Goal: Task Accomplishment & Management: Manage account settings

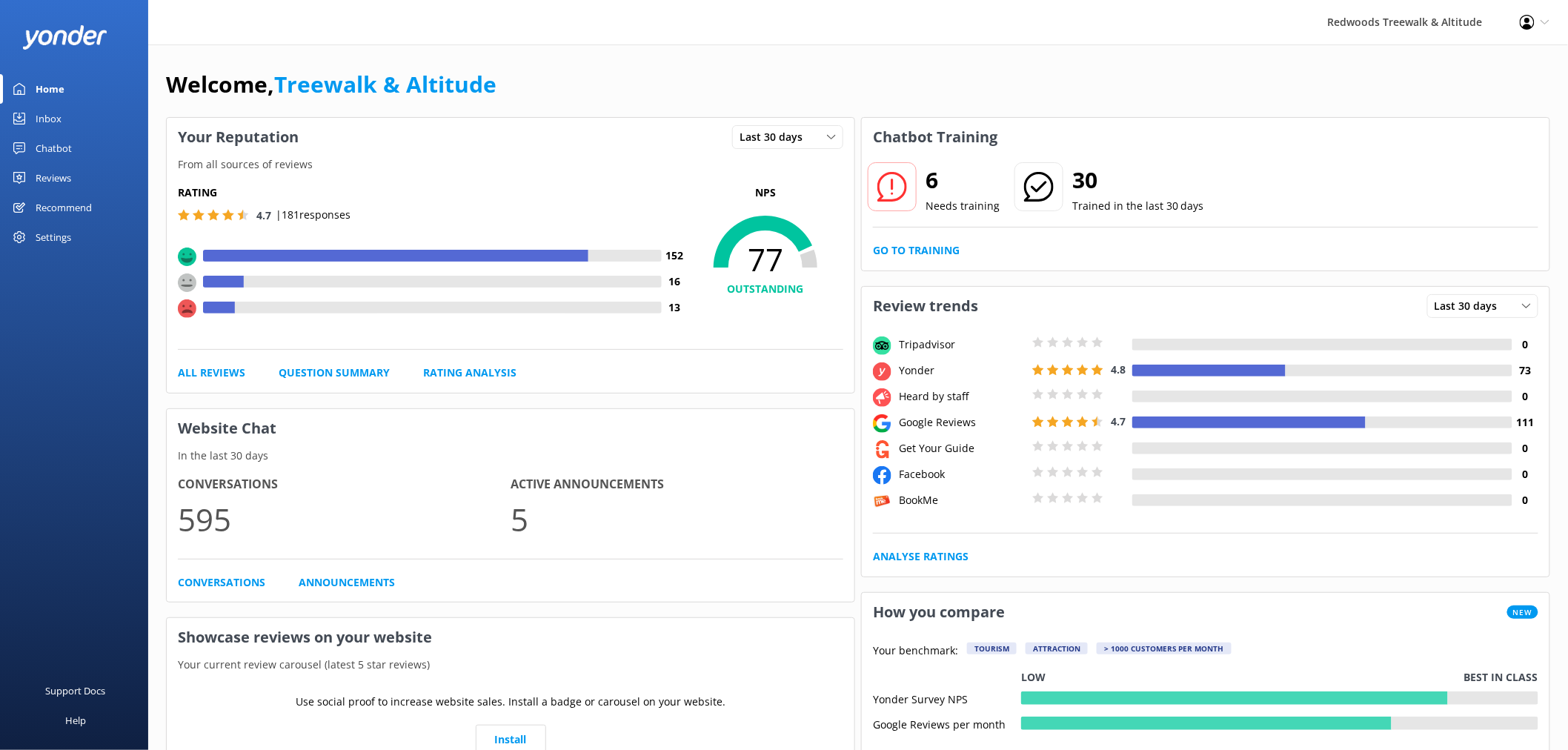
click at [98, 186] on link "Reviews" at bounding box center [74, 178] width 148 height 30
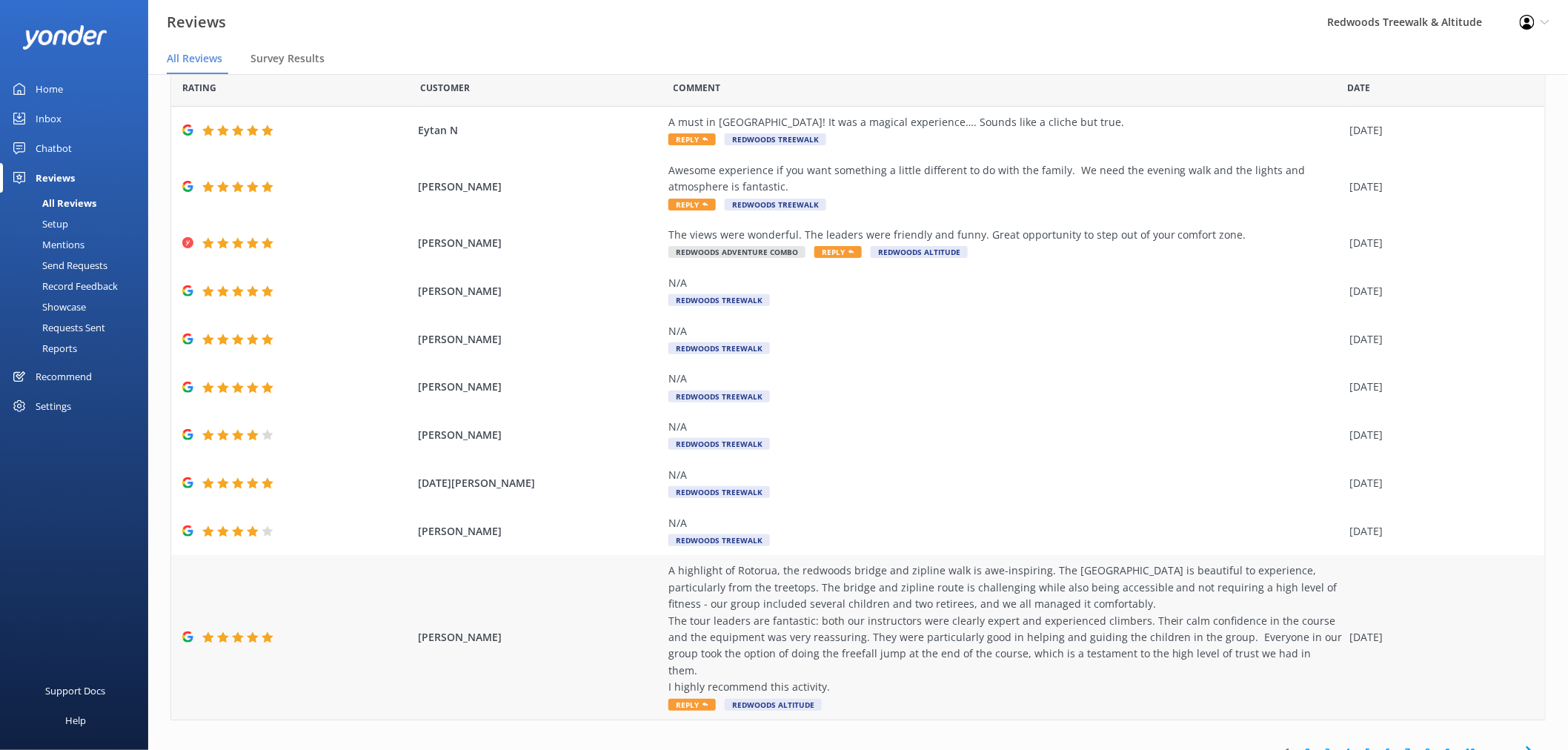
scroll to position [59, 0]
click at [1300, 743] on link "2" at bounding box center [1308, 750] width 20 height 14
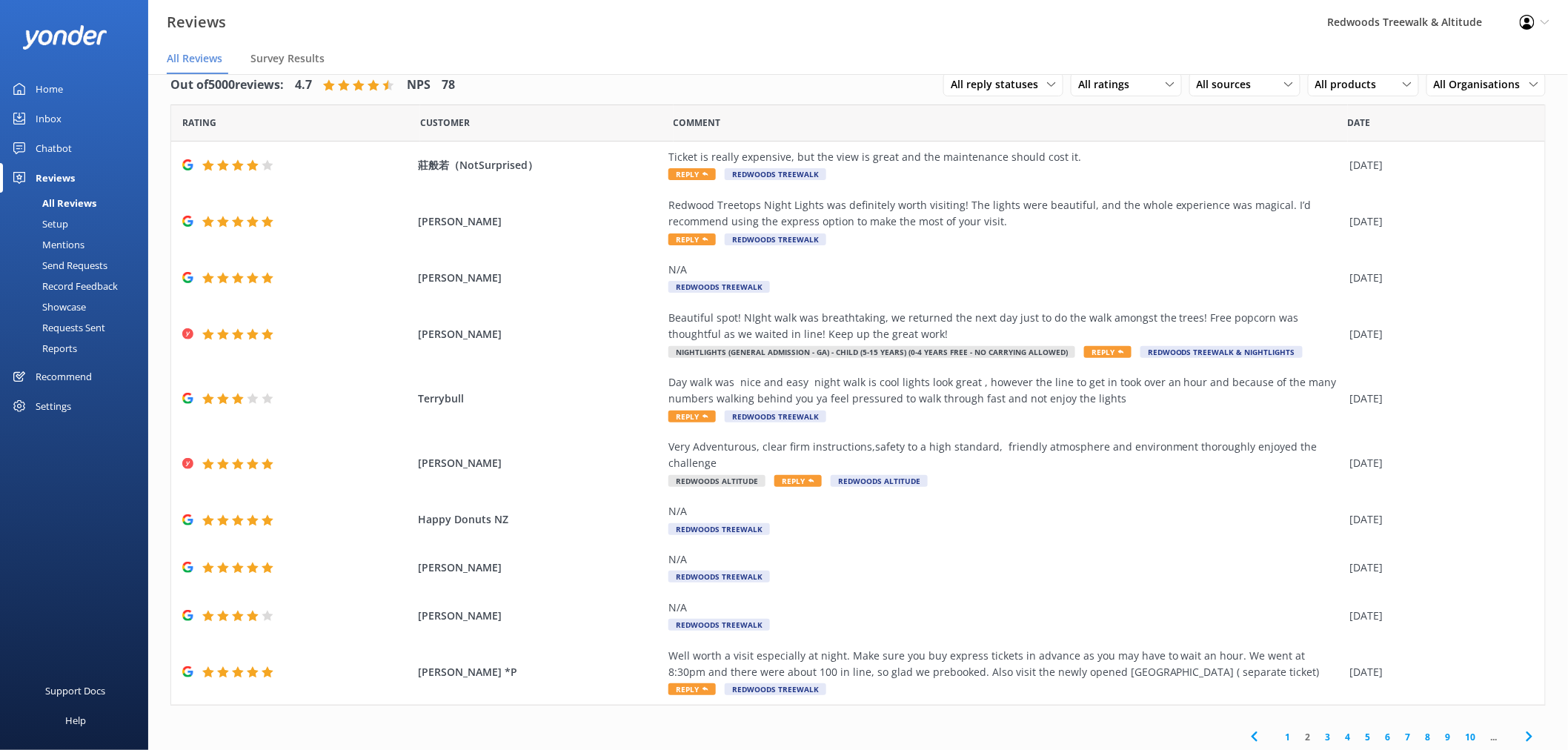
scroll to position [26, 0]
click at [1279, 734] on link "1" at bounding box center [1288, 734] width 20 height 14
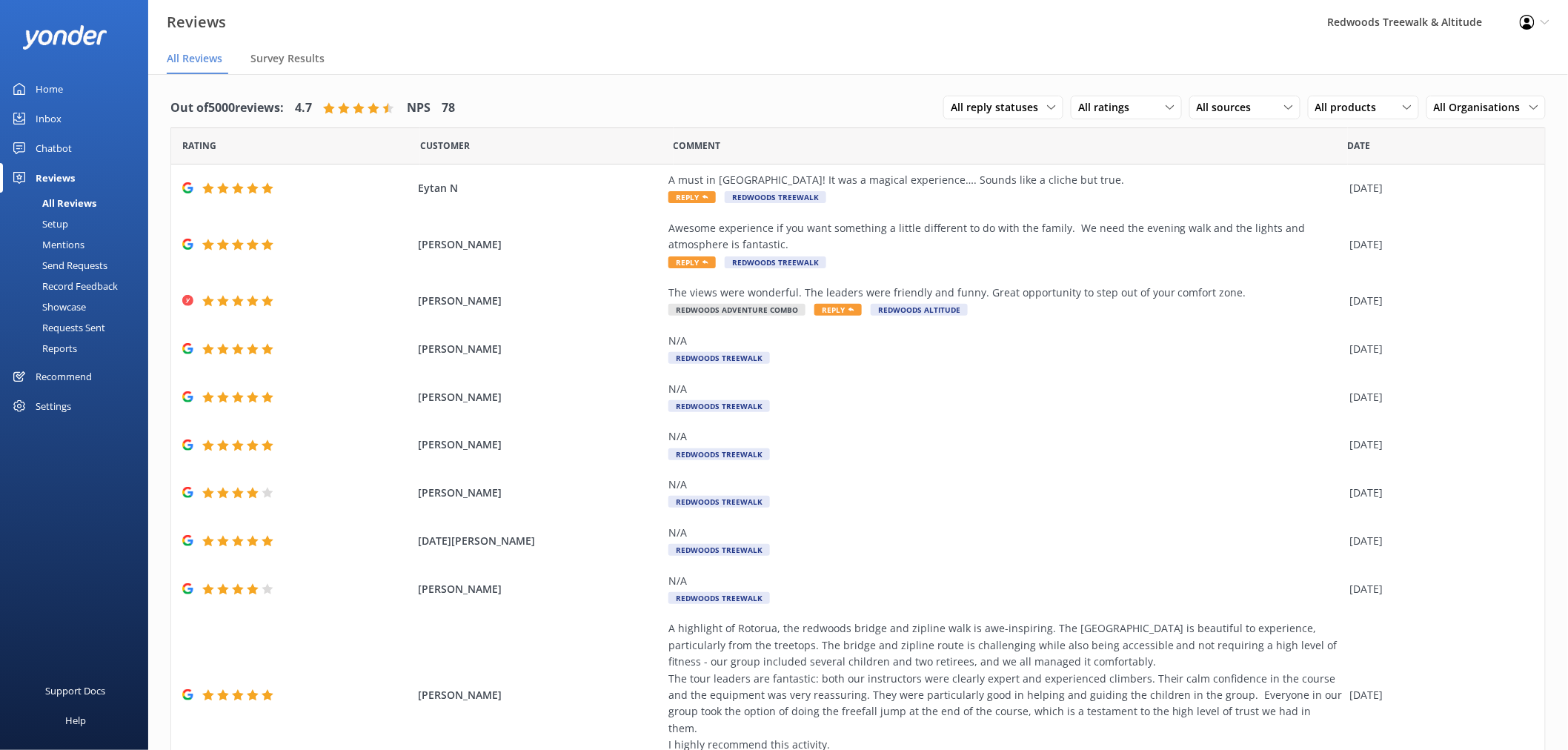
click at [76, 119] on link "Inbox" at bounding box center [74, 119] width 148 height 30
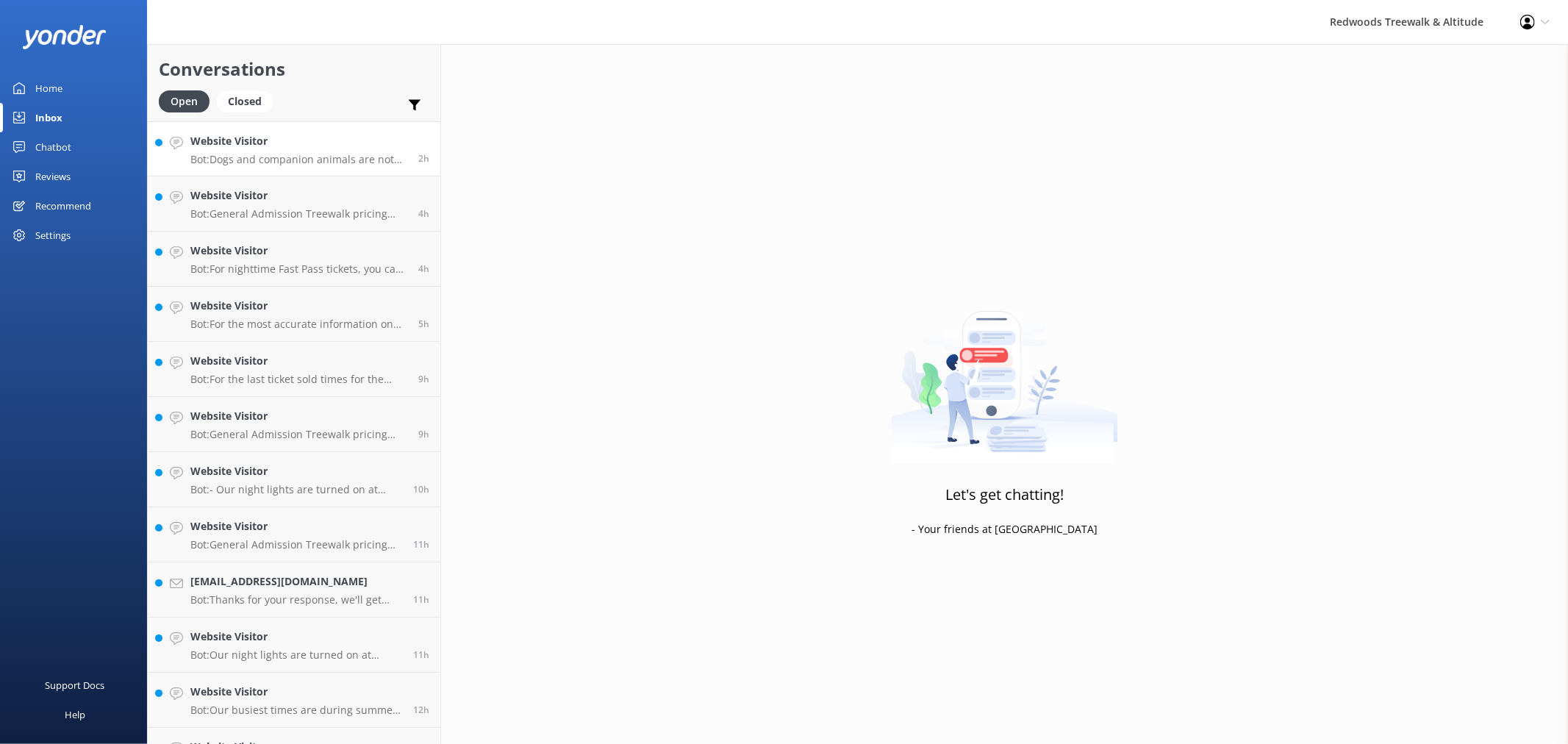
click at [308, 136] on h4 "Website Visitor" at bounding box center [299, 141] width 217 height 16
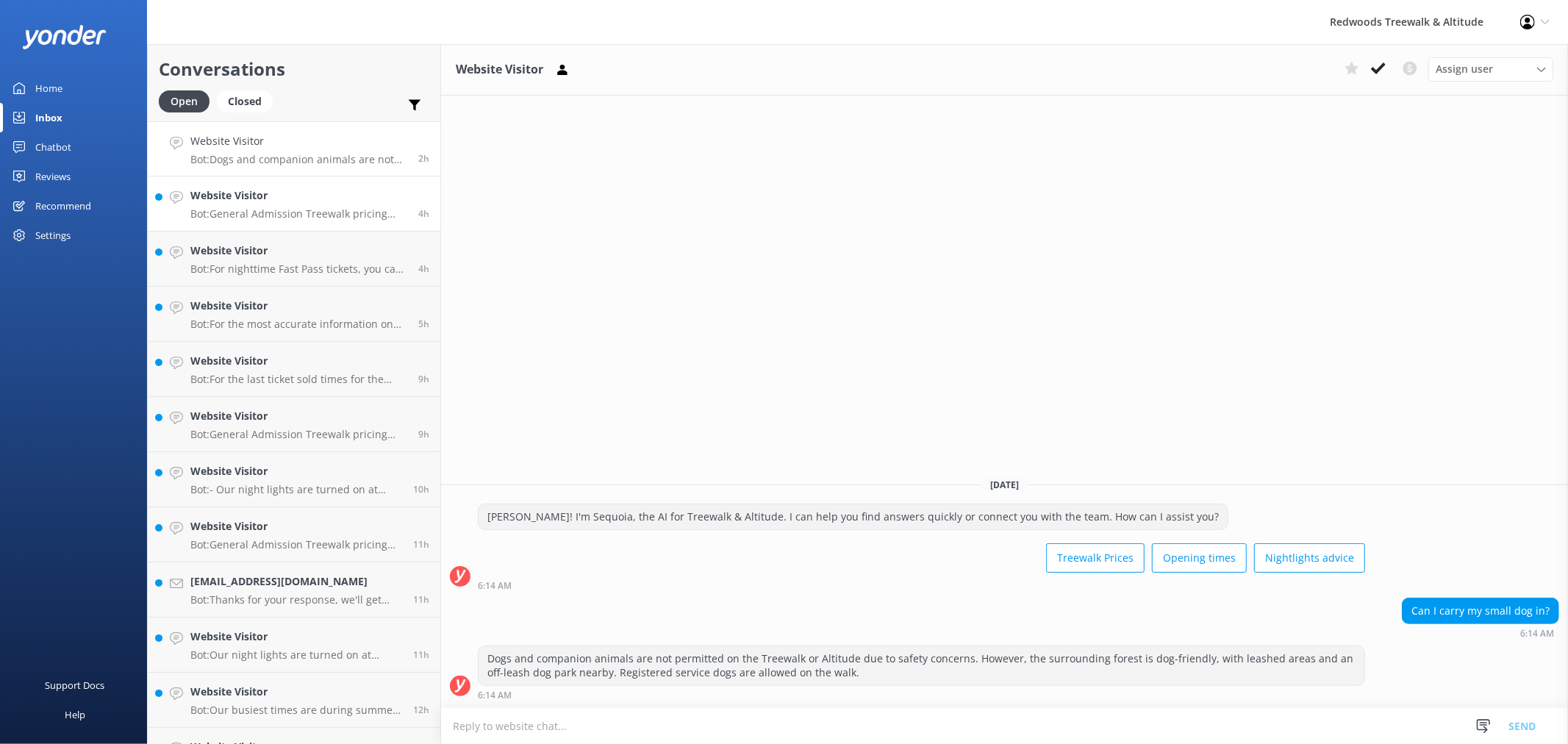
click at [310, 201] on h4 "Website Visitor" at bounding box center [299, 195] width 217 height 16
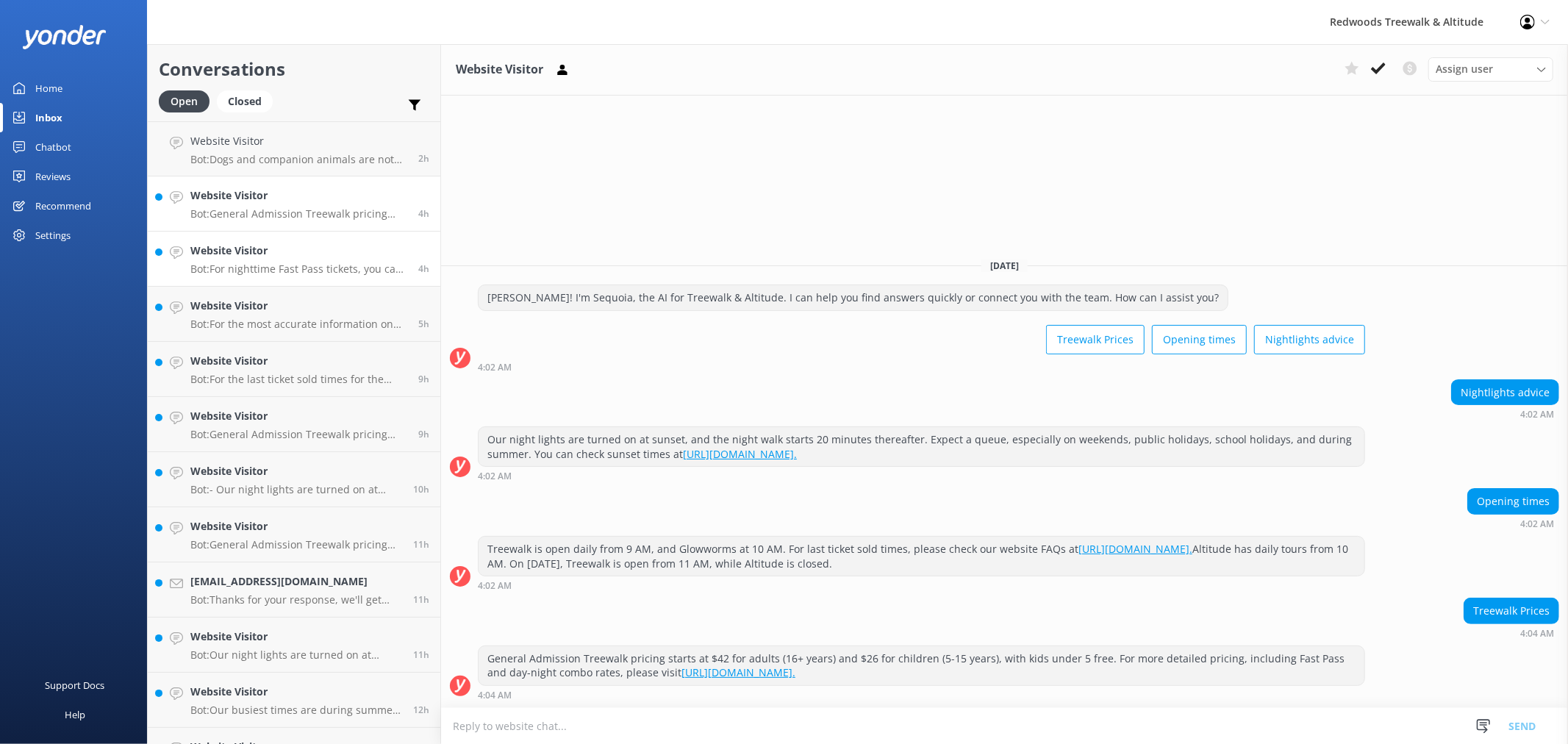
click at [311, 262] on p "Bot: For nighttime Fast Pass tickets, you can pre-book an exact date and time o…" at bounding box center [299, 269] width 217 height 13
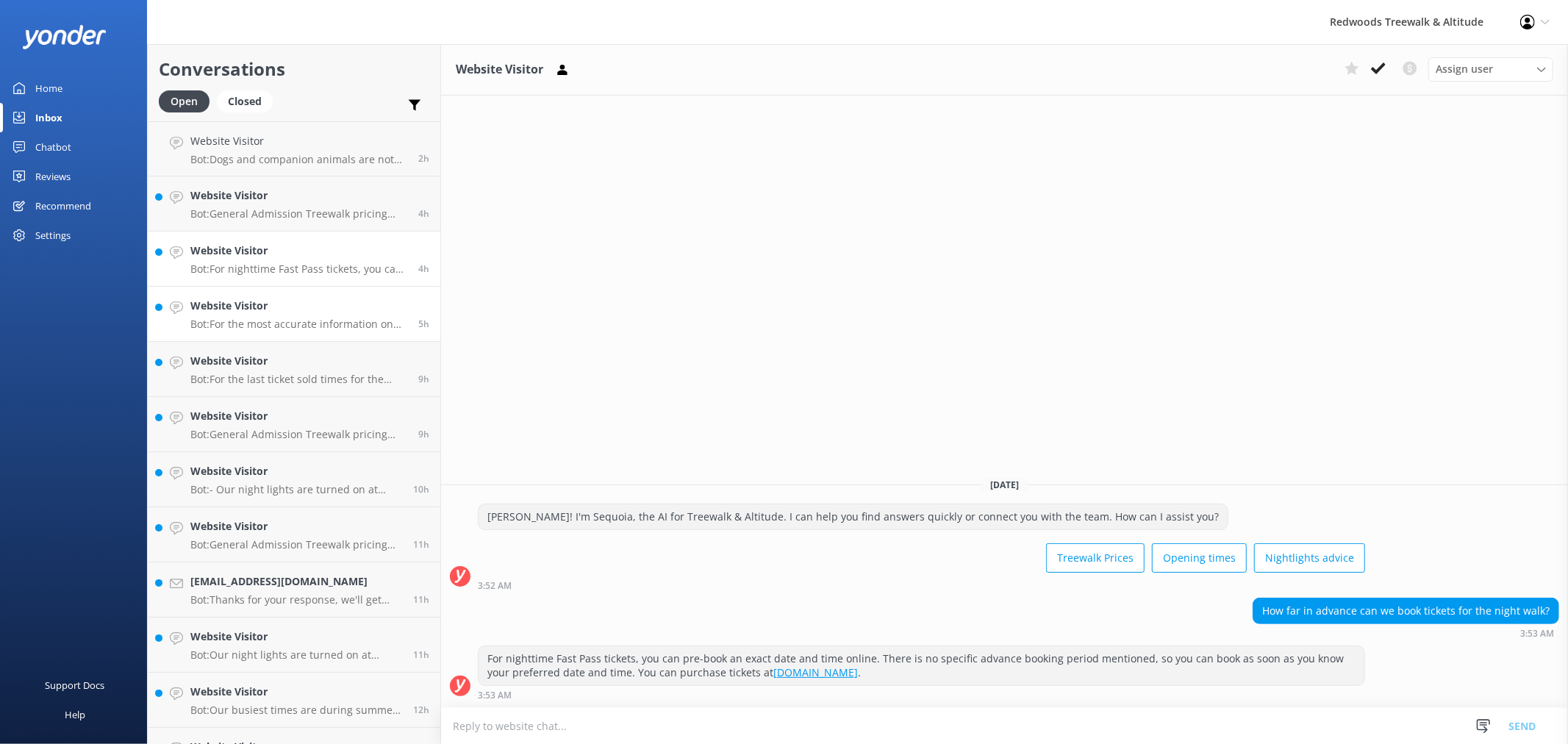
click at [287, 321] on p "Bot: For the most accurate information on entry times for General Admission nig…" at bounding box center [299, 324] width 217 height 13
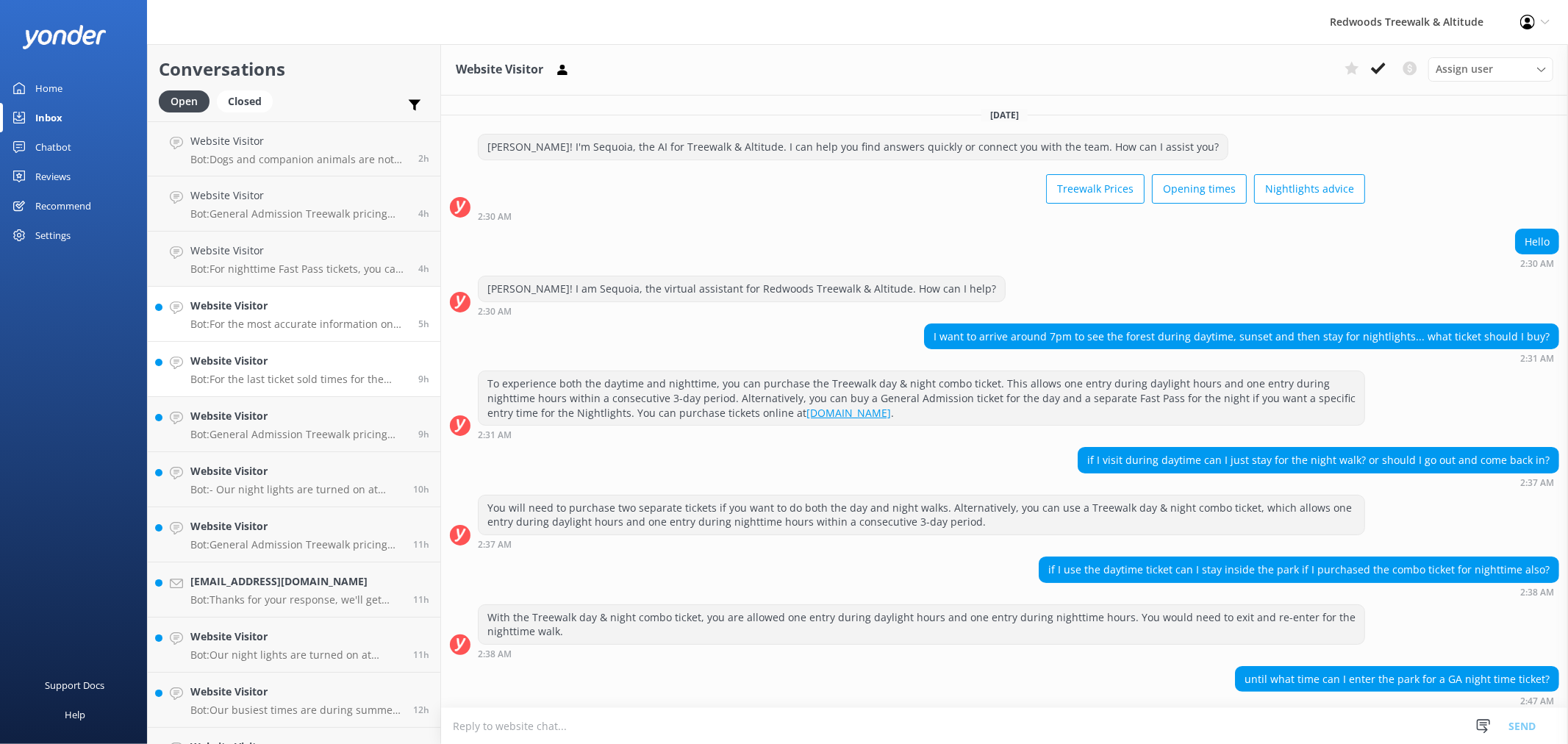
scroll to position [55, 0]
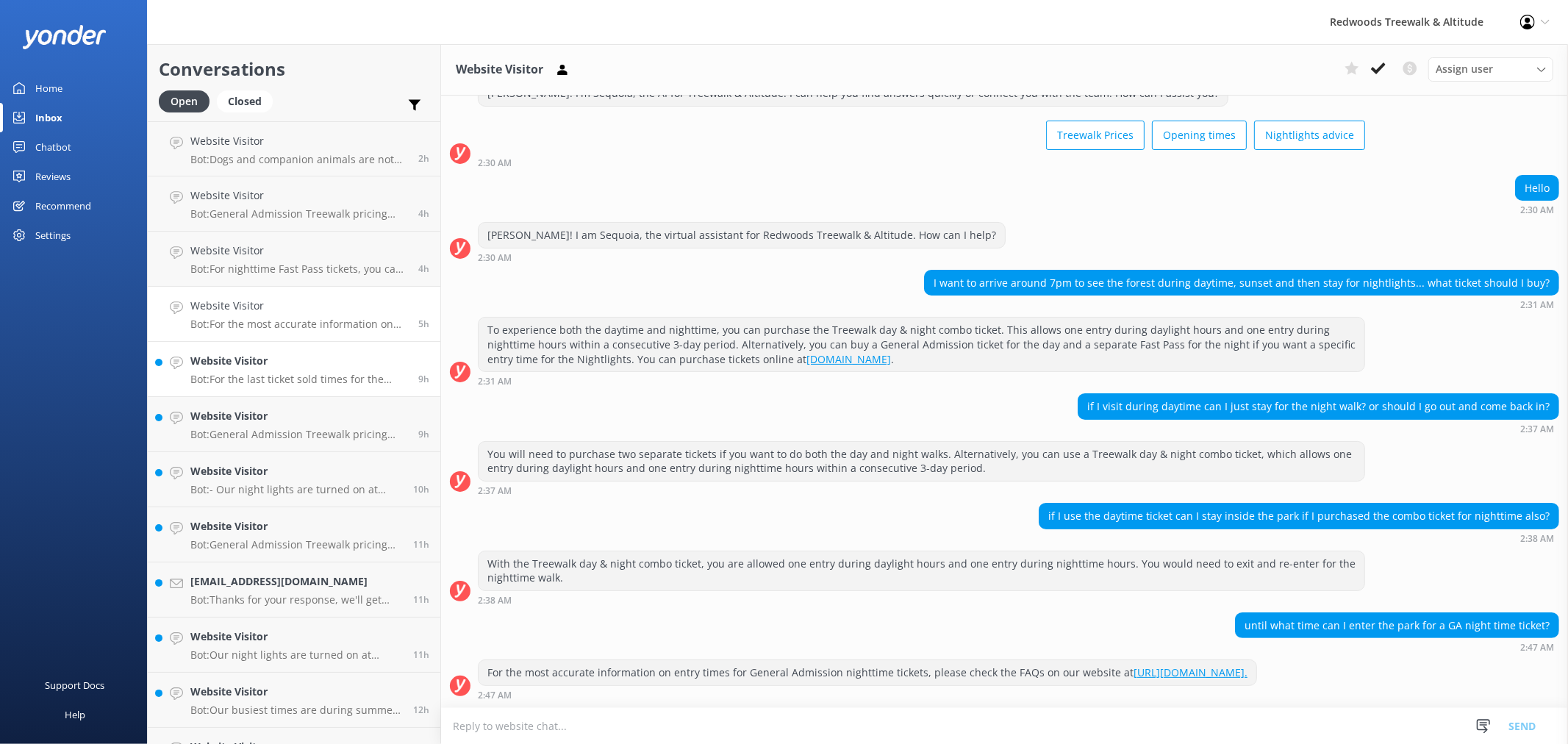
click at [271, 391] on link "Website Visitor Bot: For the last ticket sold times for the night walk, please …" at bounding box center [294, 369] width 293 height 55
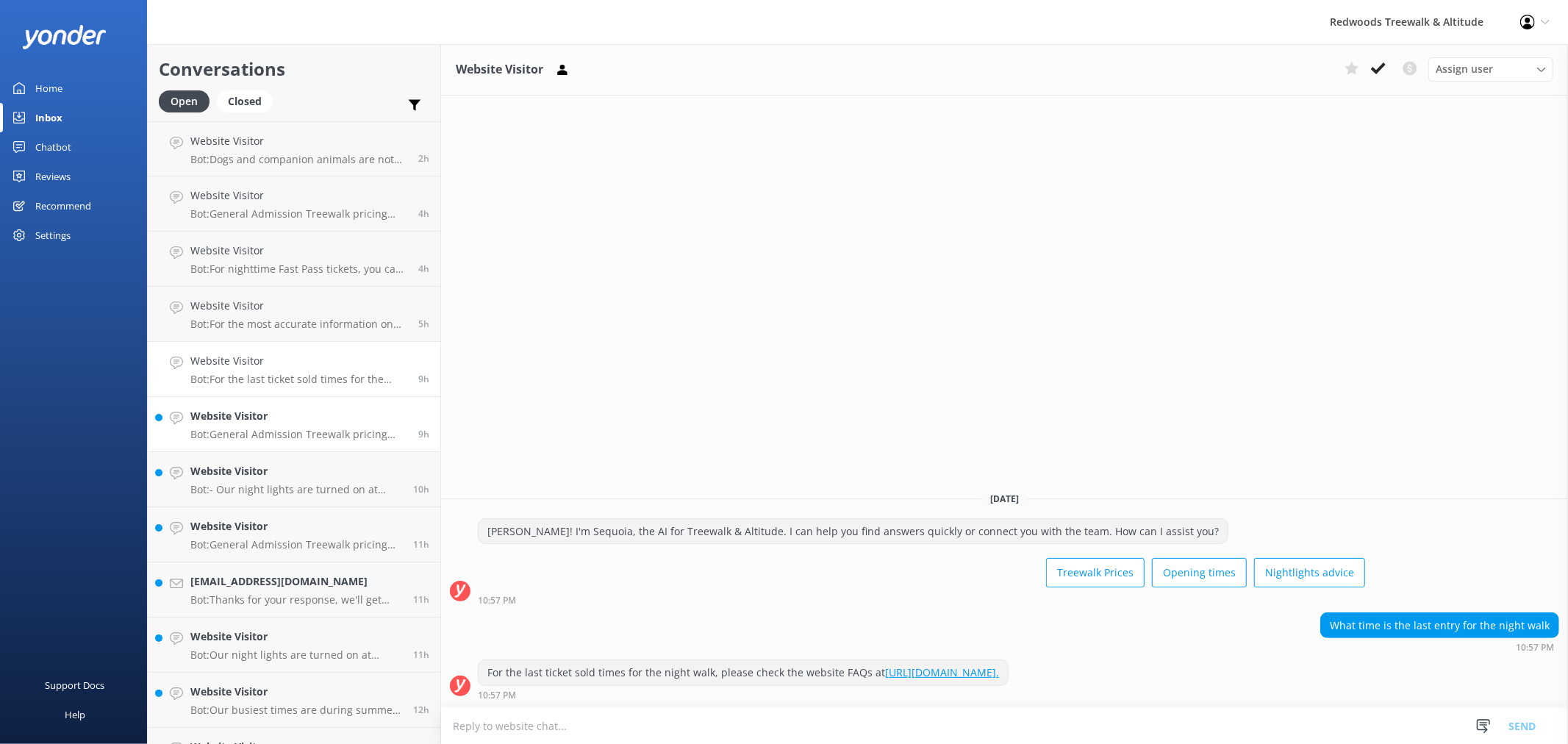
click at [262, 427] on div "Website Visitor Bot: General Admission Treewalk pricing starts at $42 for adult…" at bounding box center [299, 424] width 217 height 32
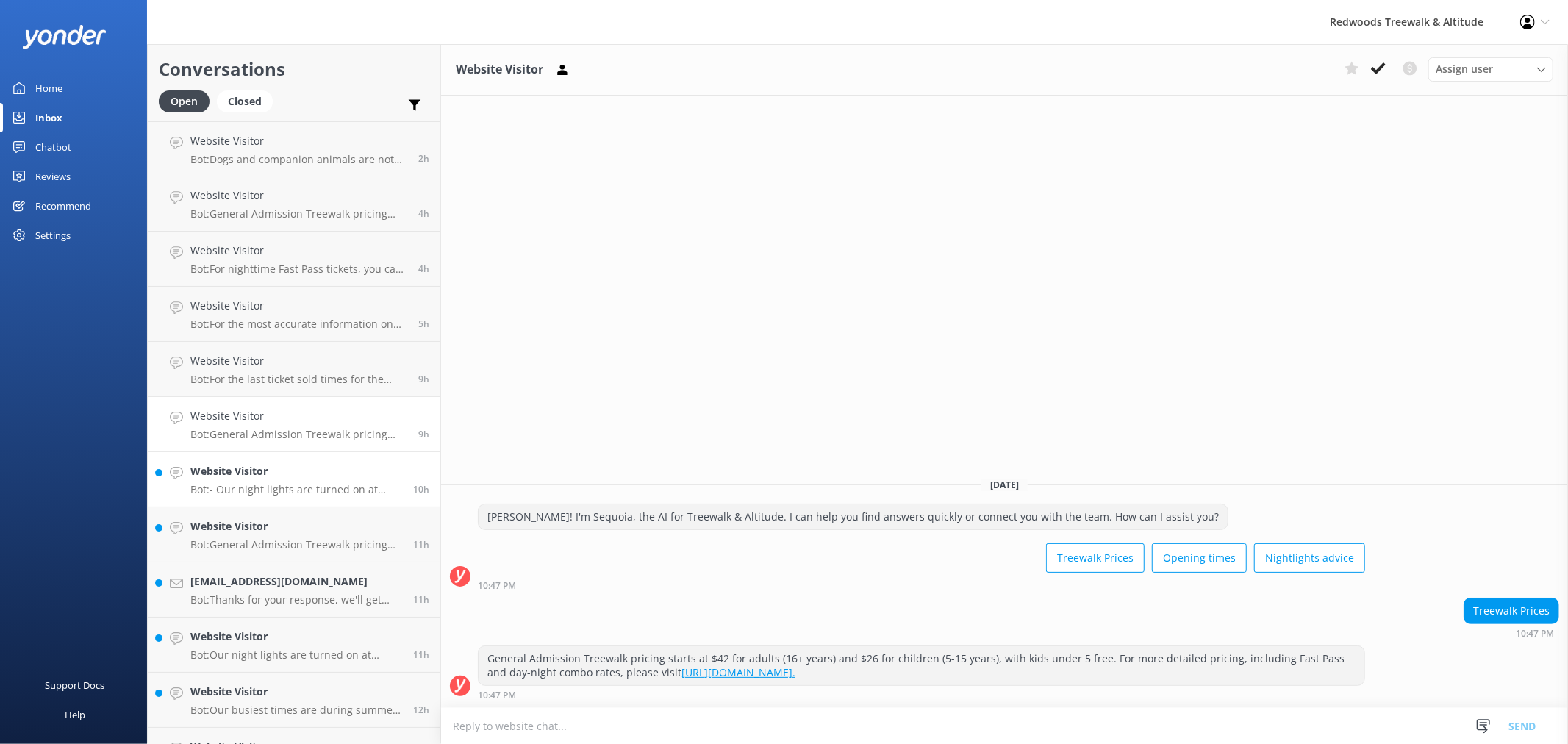
click at [250, 479] on h4 "Website Visitor" at bounding box center [296, 471] width 212 height 16
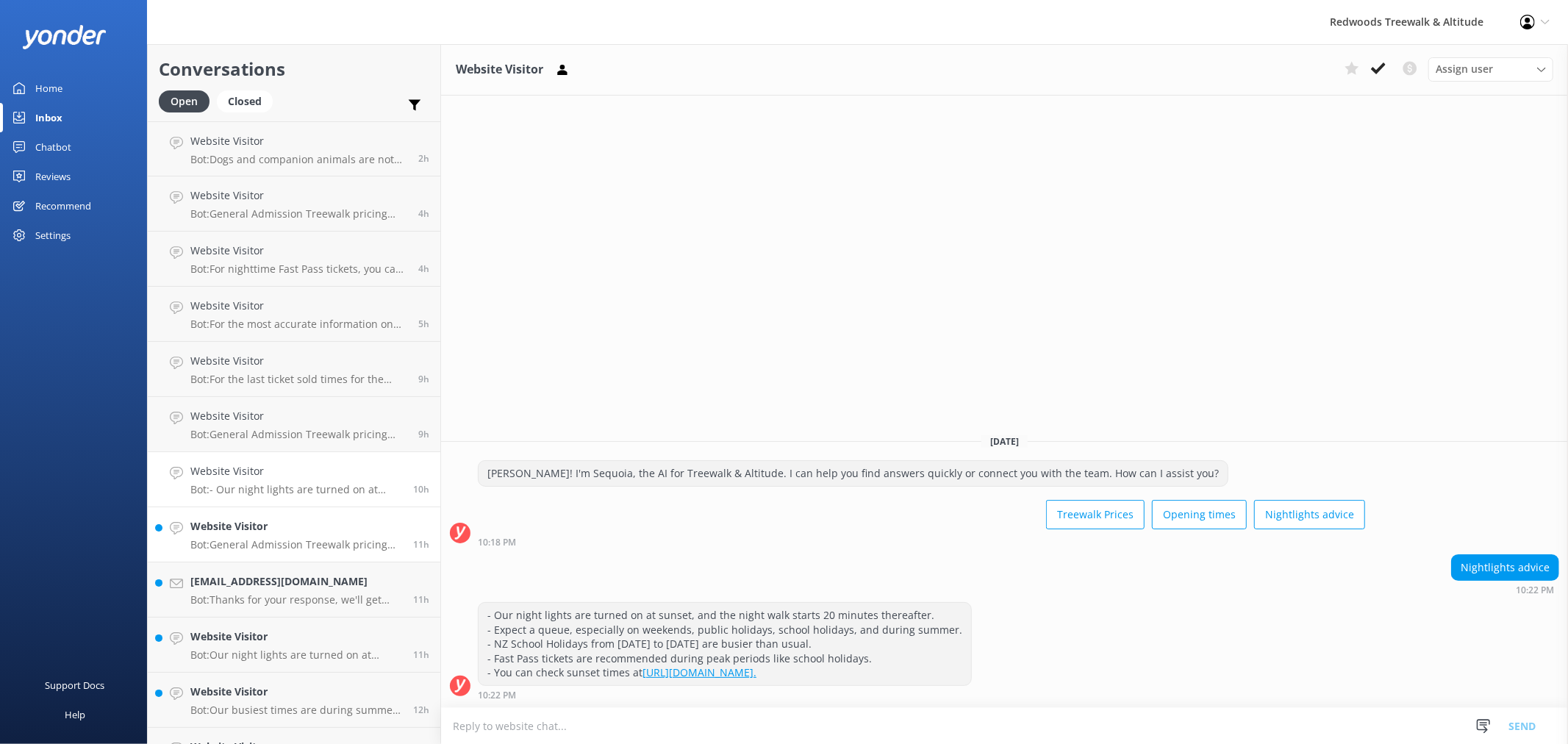
click at [236, 536] on div "Website Visitor Bot: General Admission Treewalk pricing starts at $42 for adult…" at bounding box center [296, 534] width 212 height 32
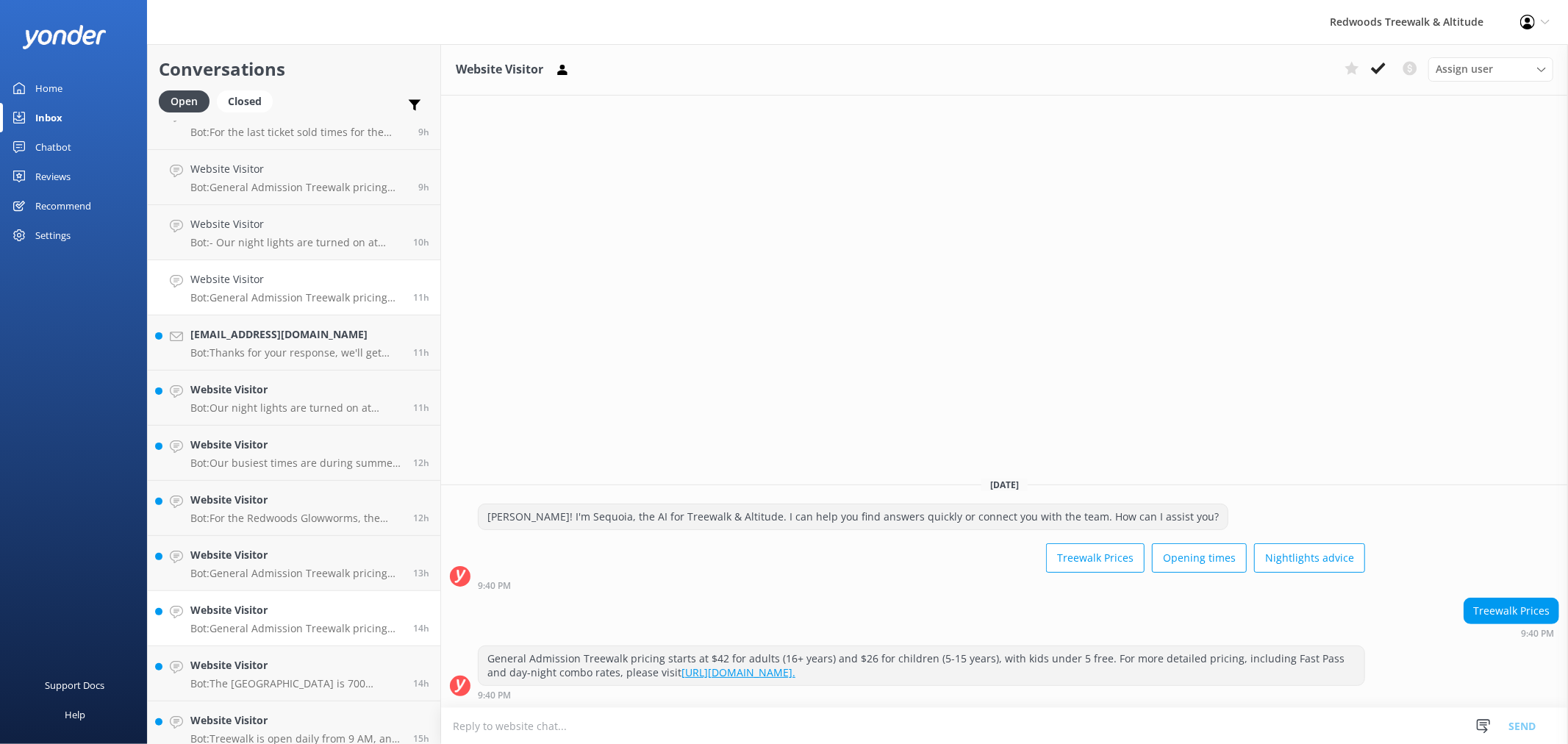
scroll to position [326, 0]
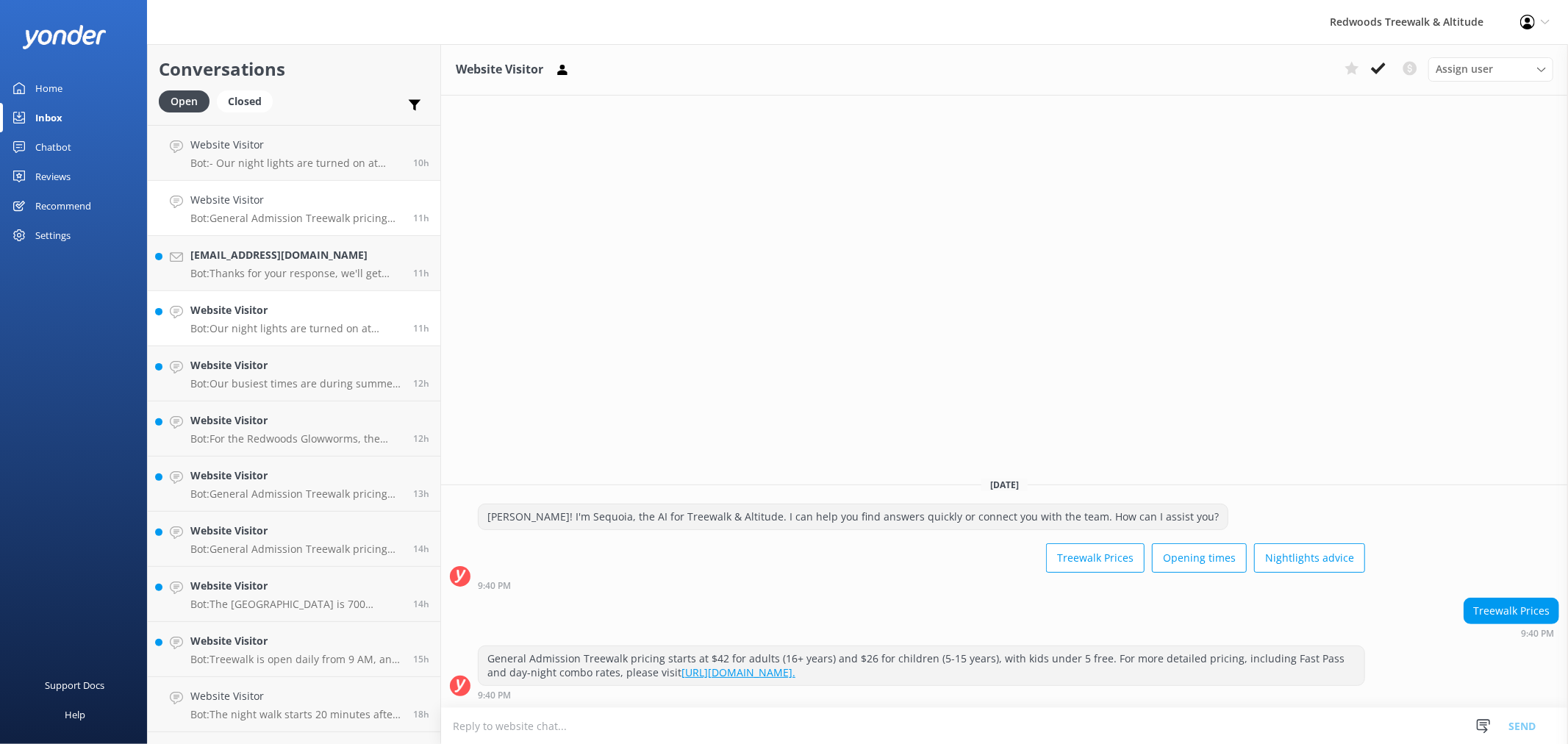
click at [273, 316] on h4 "Website Visitor" at bounding box center [296, 310] width 212 height 16
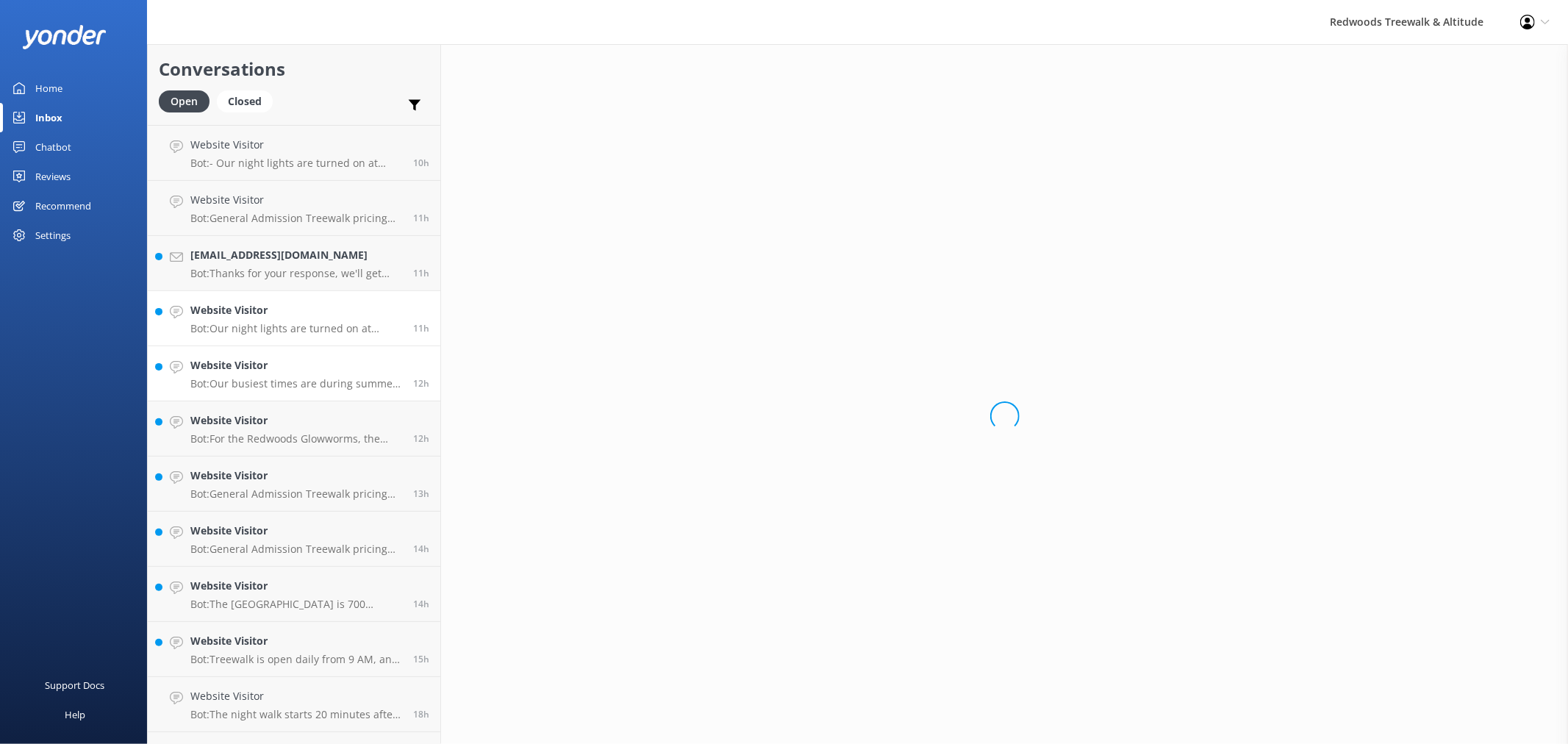
click at [258, 378] on p "Bot: Our busiest times are during summer, public/school holidays, and weekends,…" at bounding box center [296, 383] width 212 height 13
click at [255, 435] on p "Bot: For the Redwoods Glowworms, the child price applies to children aged [DEMO…" at bounding box center [296, 439] width 212 height 13
click at [255, 487] on p "Bot: General Admission Treewalk pricing starts at $42 for adults (16+ years) an…" at bounding box center [296, 493] width 212 height 13
click at [251, 544] on p "Bot: General Admission Treewalk pricing starts at $42 for adults (16+ years) an…" at bounding box center [296, 549] width 212 height 13
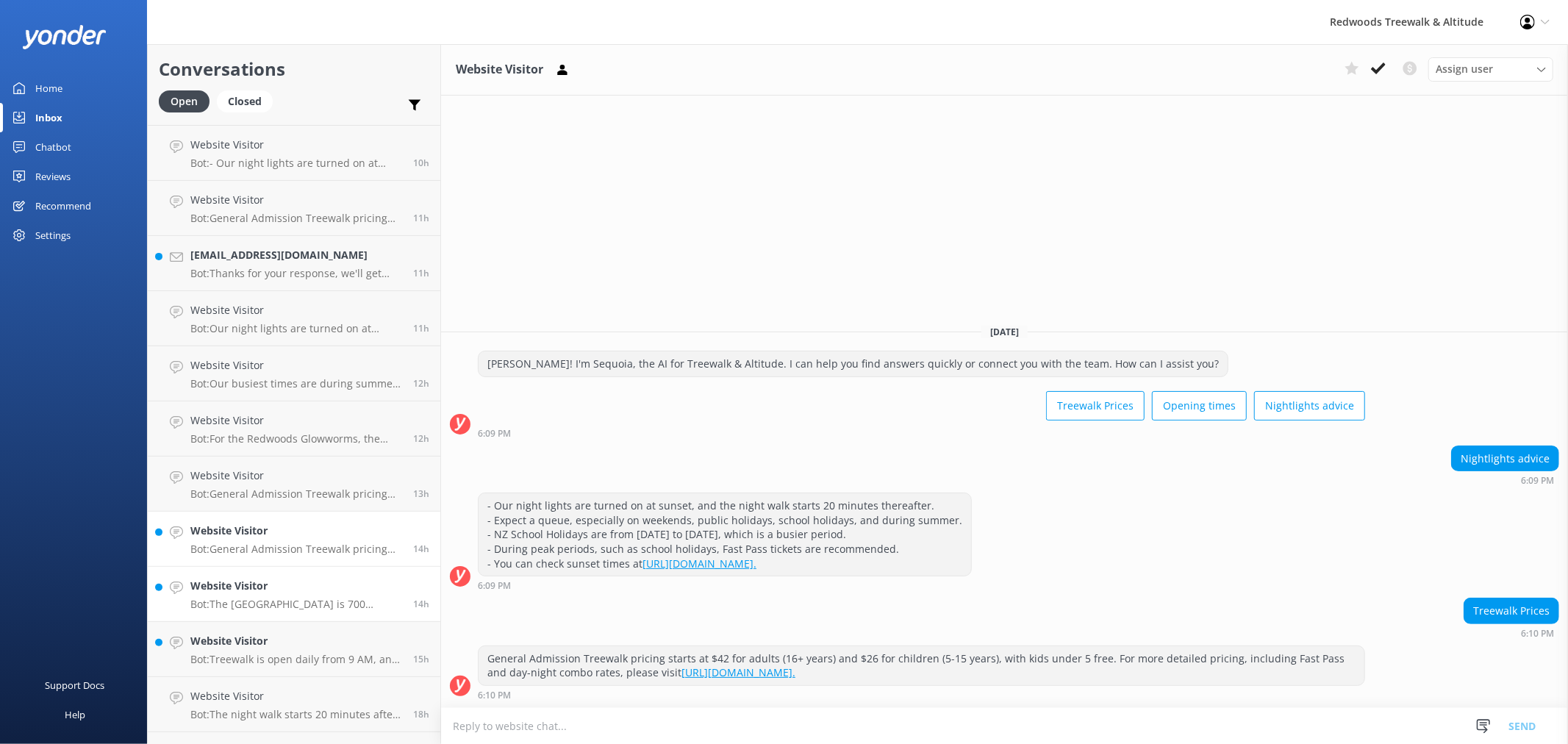
click at [247, 581] on h4 "Website Visitor" at bounding box center [296, 586] width 212 height 16
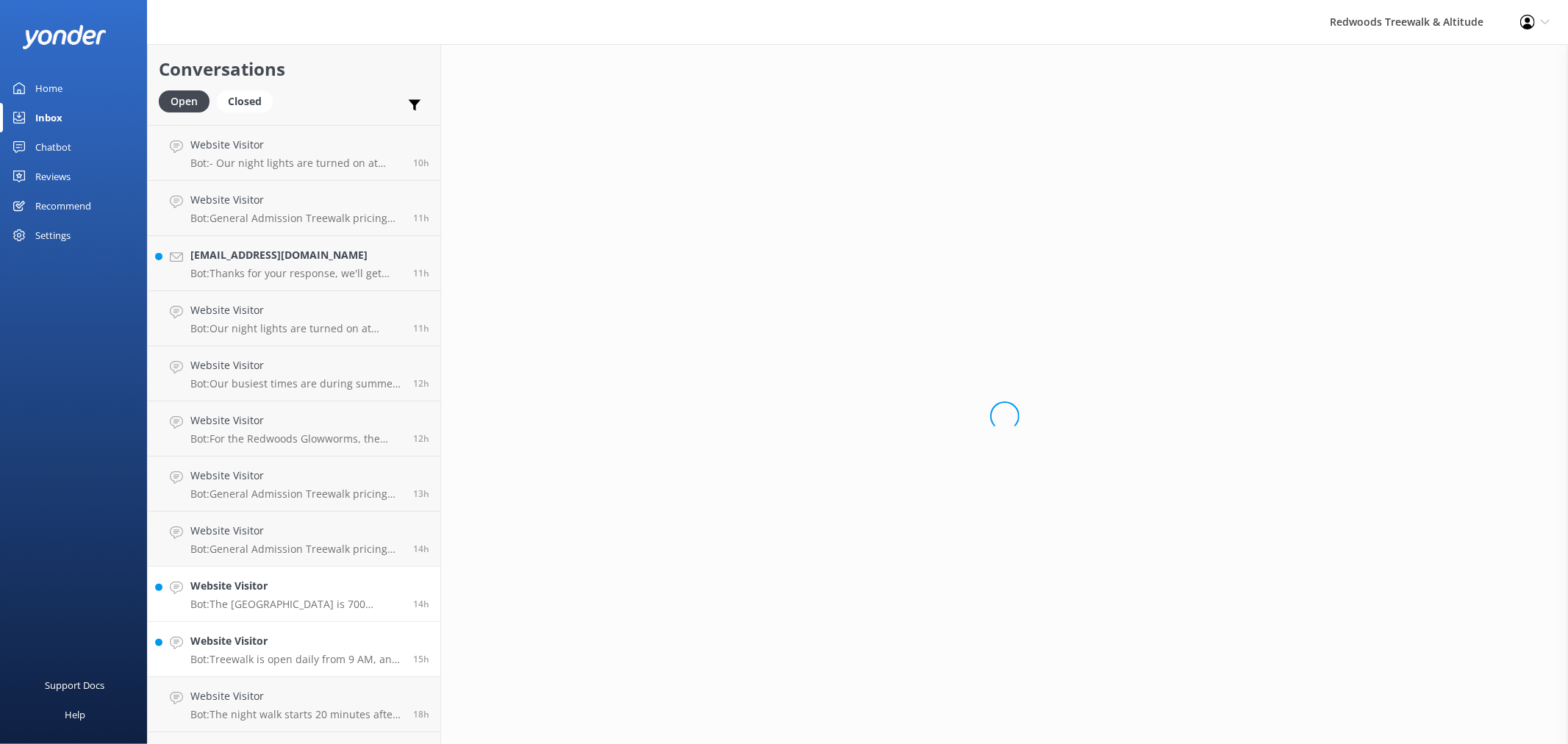
click at [243, 662] on p "Bot: Treewalk is open daily from 9 AM, and Glowworms at 10 AM. For last ticket …" at bounding box center [296, 659] width 212 height 13
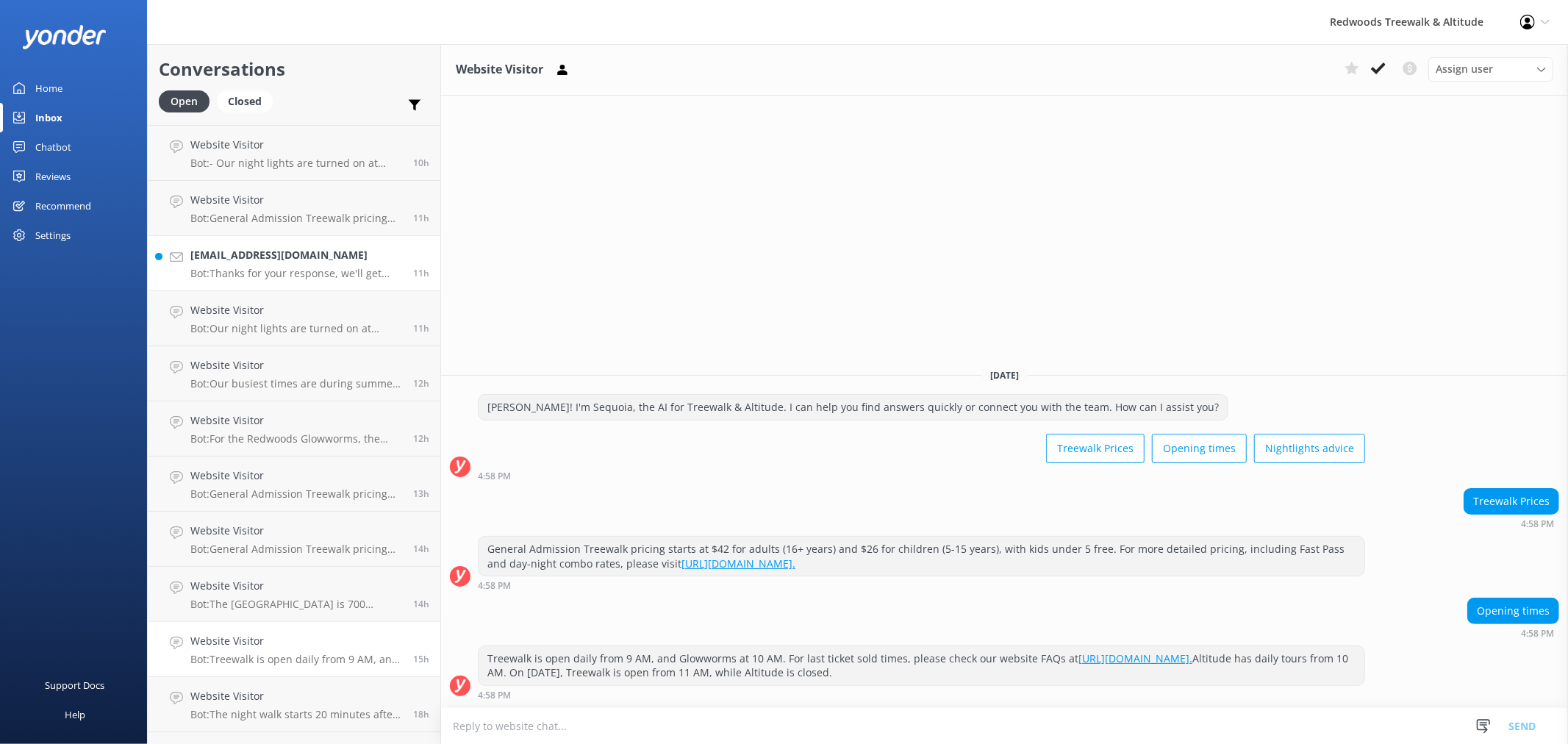
click at [285, 259] on h4 "[EMAIL_ADDRESS][DOMAIN_NAME]" at bounding box center [296, 255] width 212 height 16
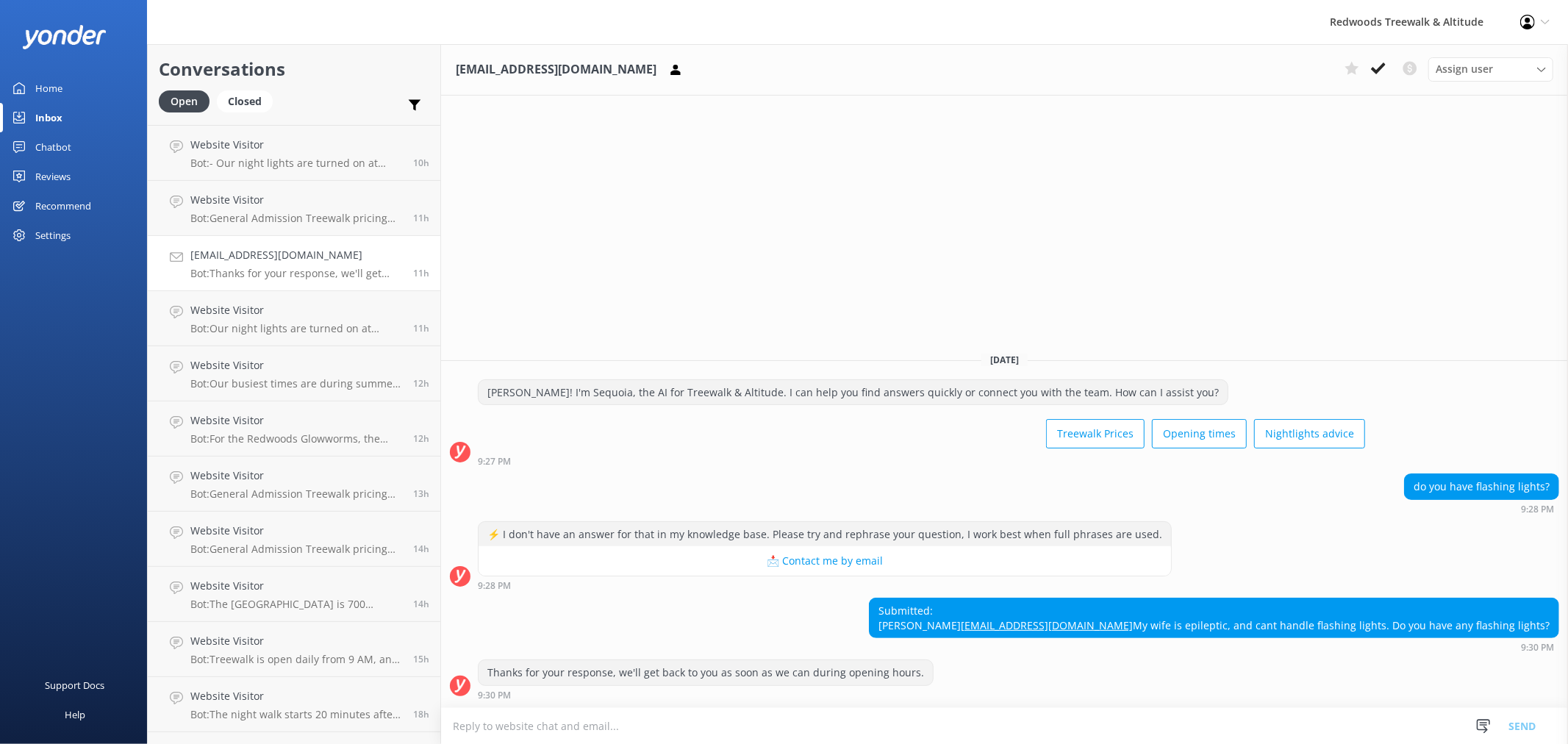
click at [72, 82] on link "Home" at bounding box center [73, 88] width 147 height 30
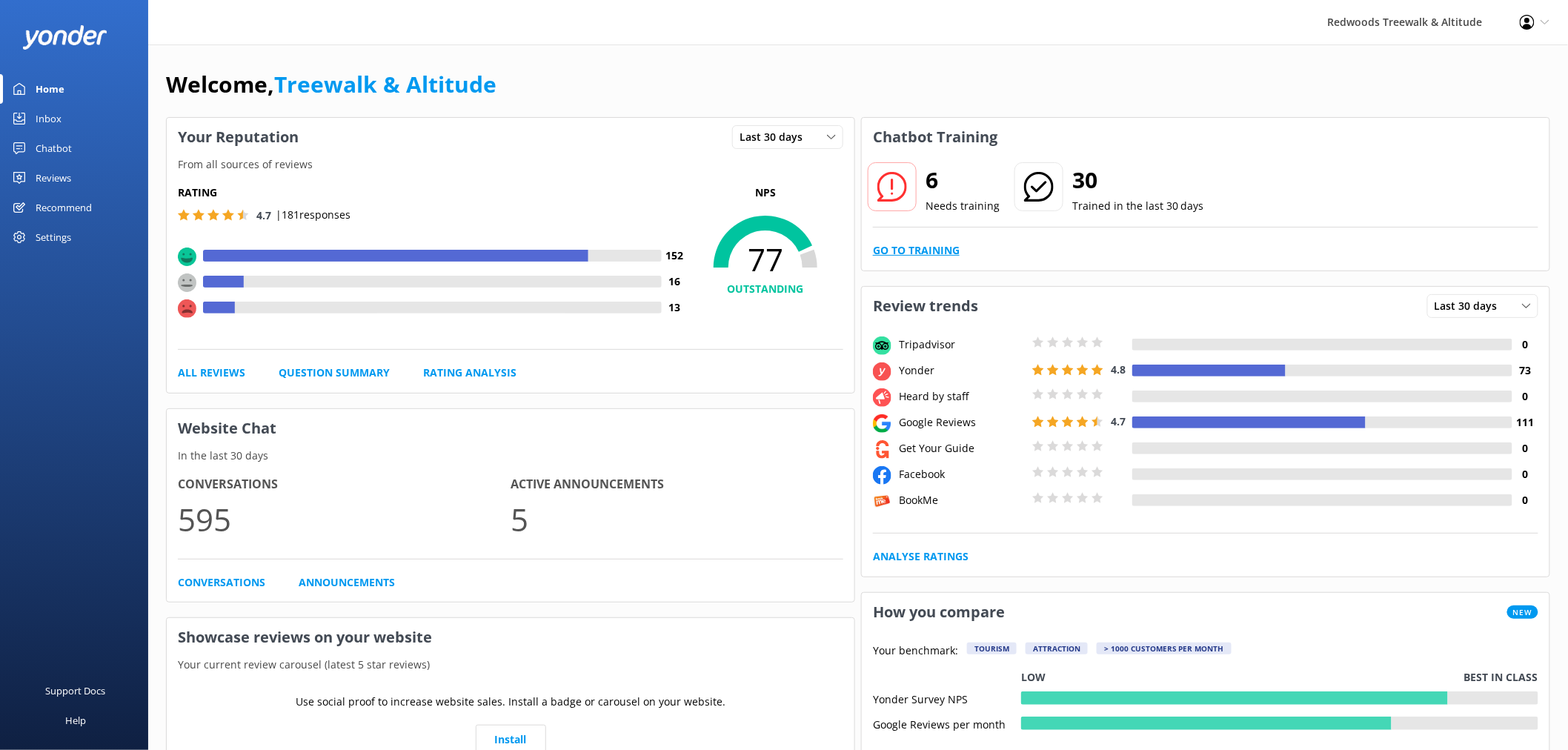
click at [930, 250] on link "Go to Training" at bounding box center [916, 250] width 87 height 17
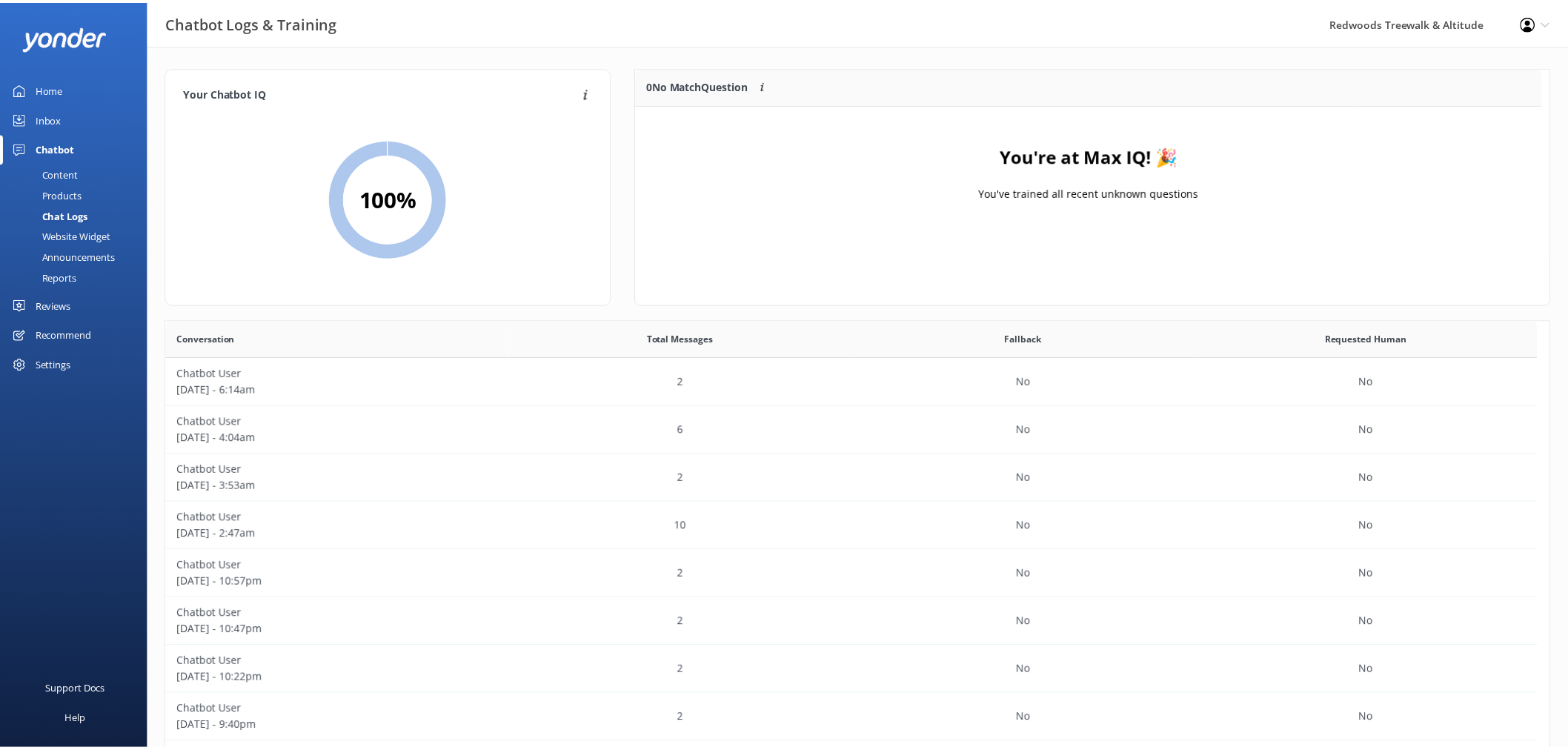
scroll to position [172, 900]
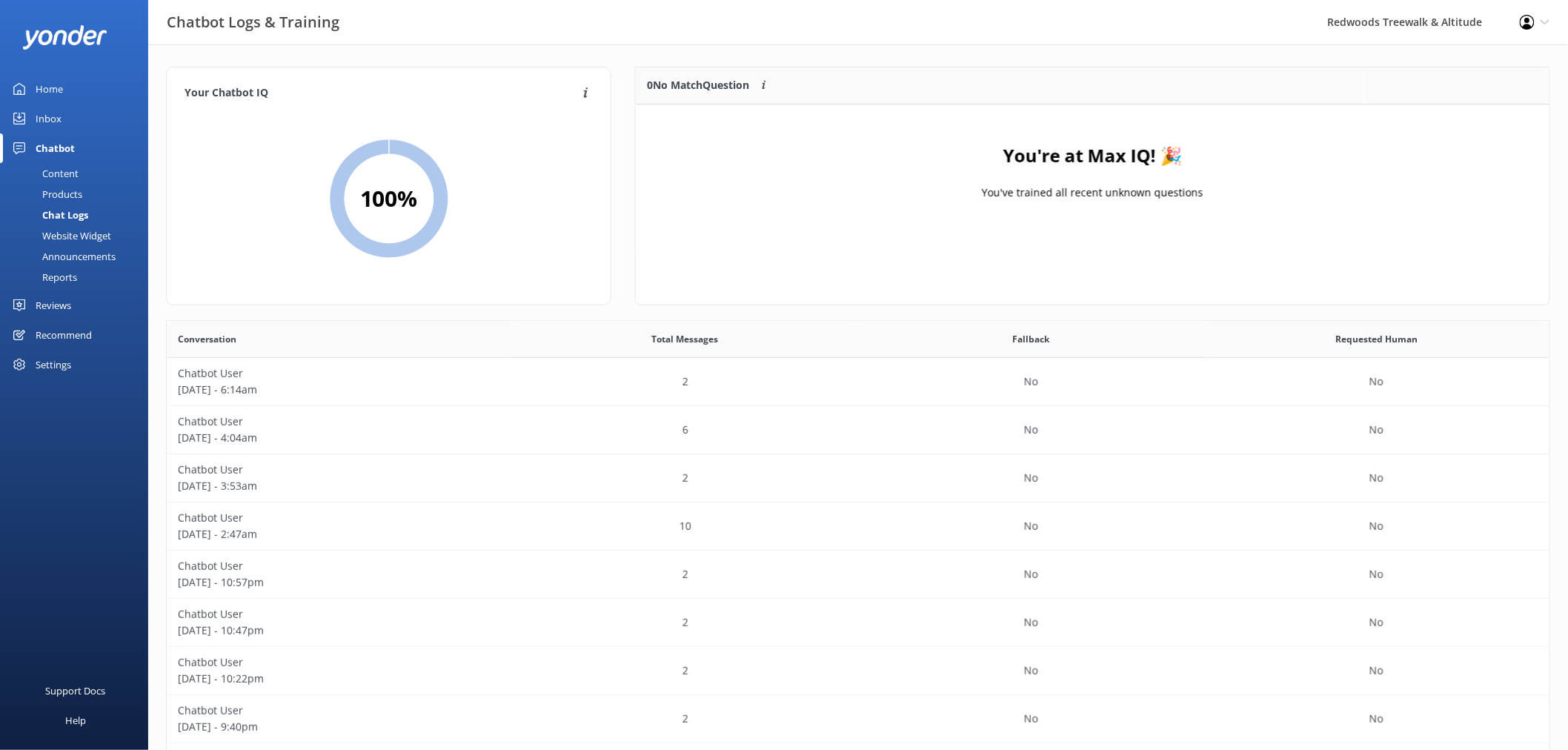
click at [86, 98] on link "Home" at bounding box center [74, 89] width 148 height 30
